Goal: Task Accomplishment & Management: Manage account settings

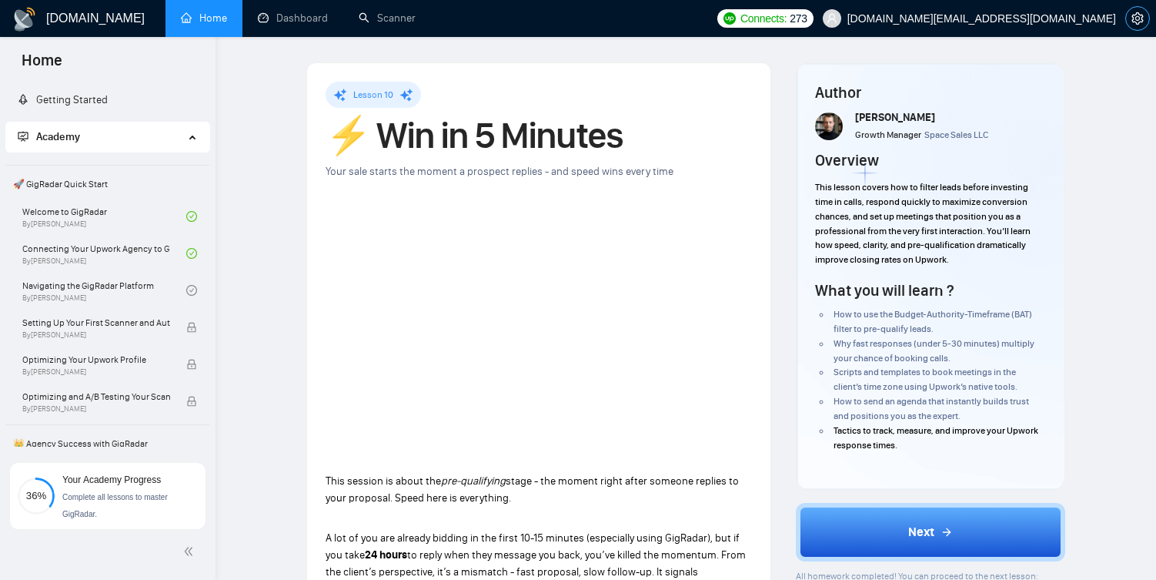
click at [1146, 20] on span "setting" at bounding box center [1137, 18] width 23 height 12
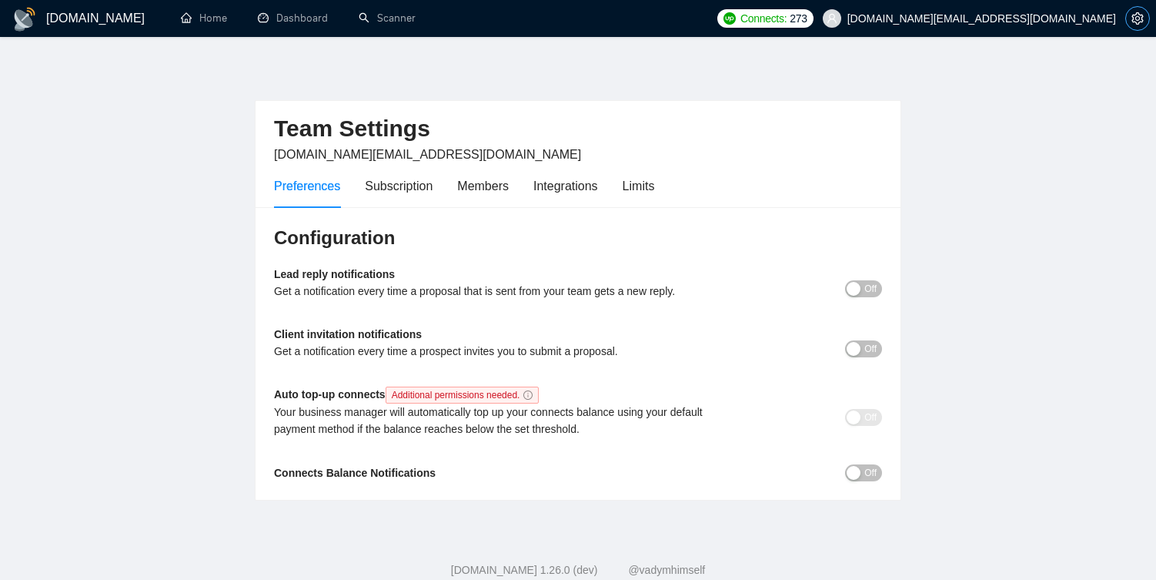
click at [1136, 25] on button "button" at bounding box center [1137, 18] width 25 height 25
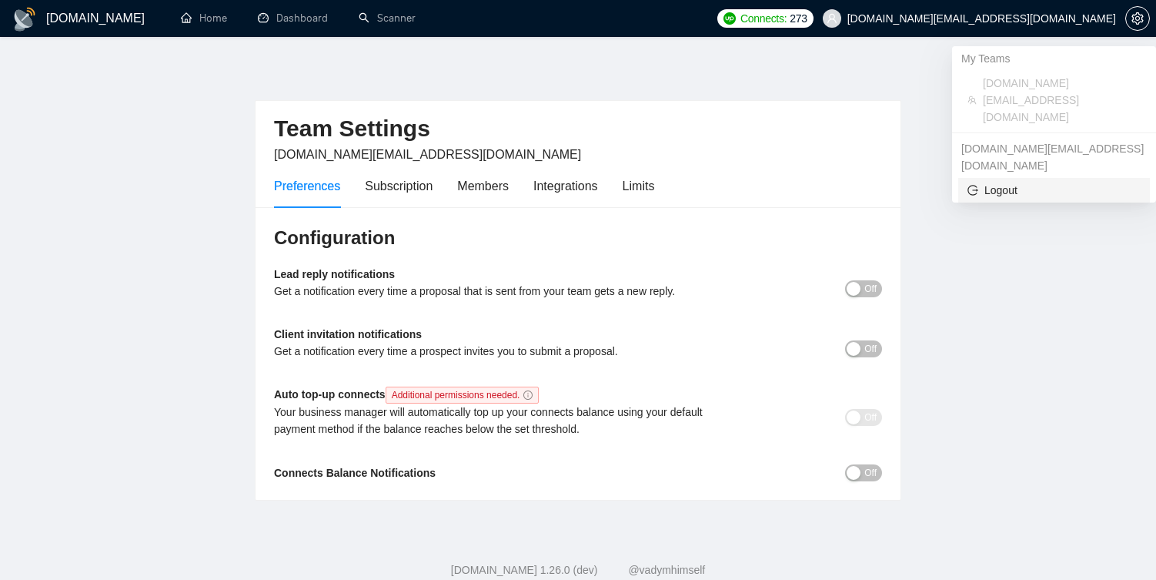
click at [980, 182] on span "Logout" at bounding box center [1054, 190] width 173 height 17
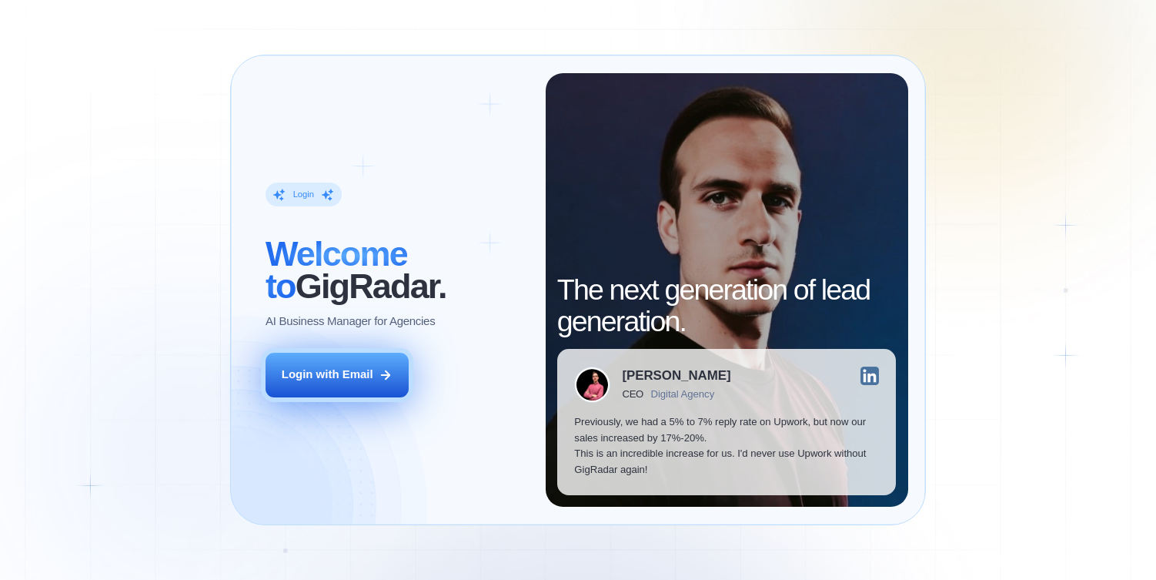
click at [380, 382] on button "Login with Email" at bounding box center [337, 375] width 143 height 45
